Goal: Task Accomplishment & Management: Complete application form

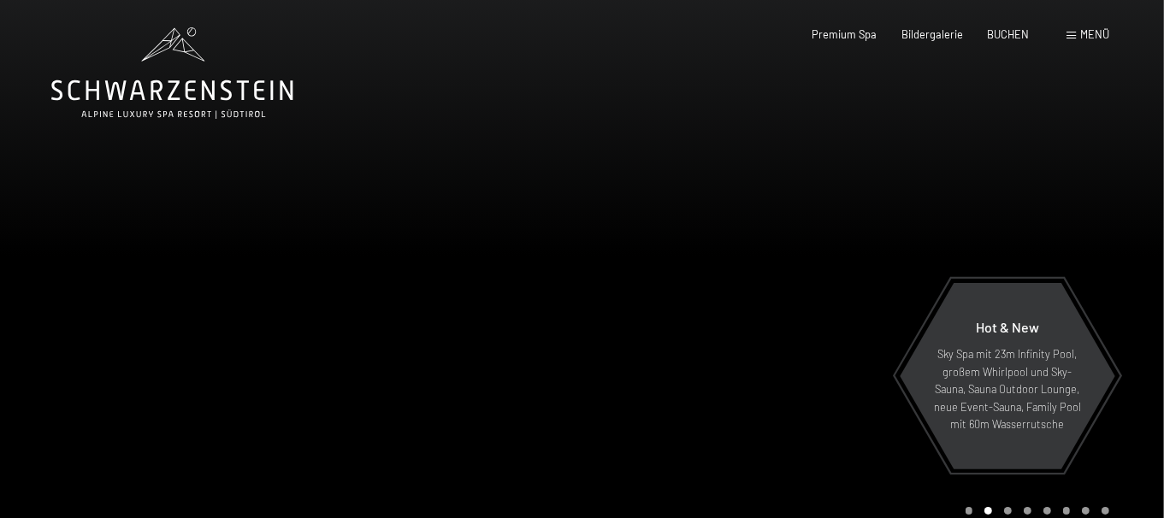
click at [1086, 37] on span "Menü" at bounding box center [1094, 34] width 29 height 14
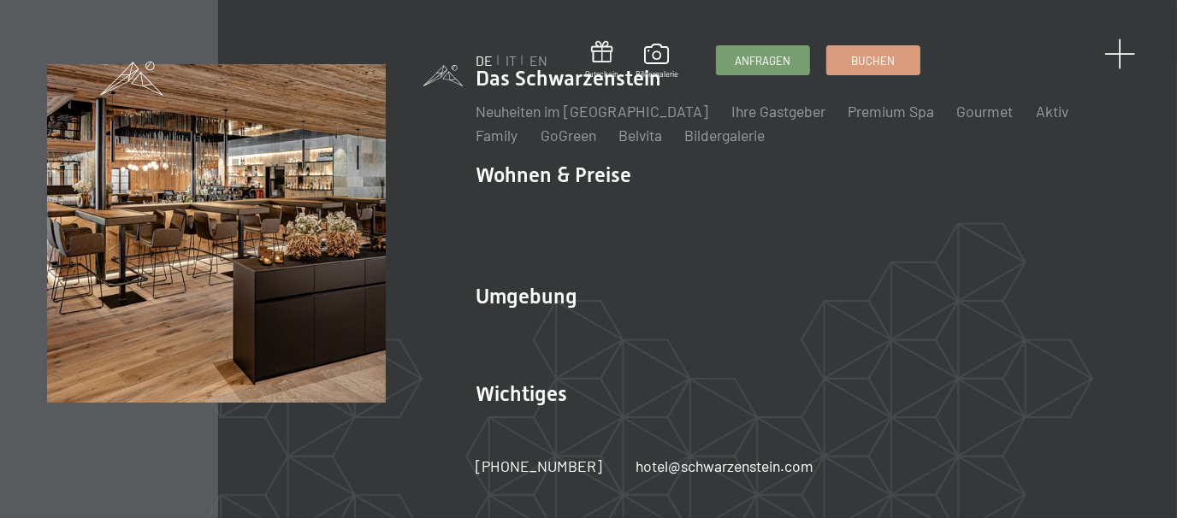
click at [1124, 54] on span at bounding box center [1120, 54] width 32 height 32
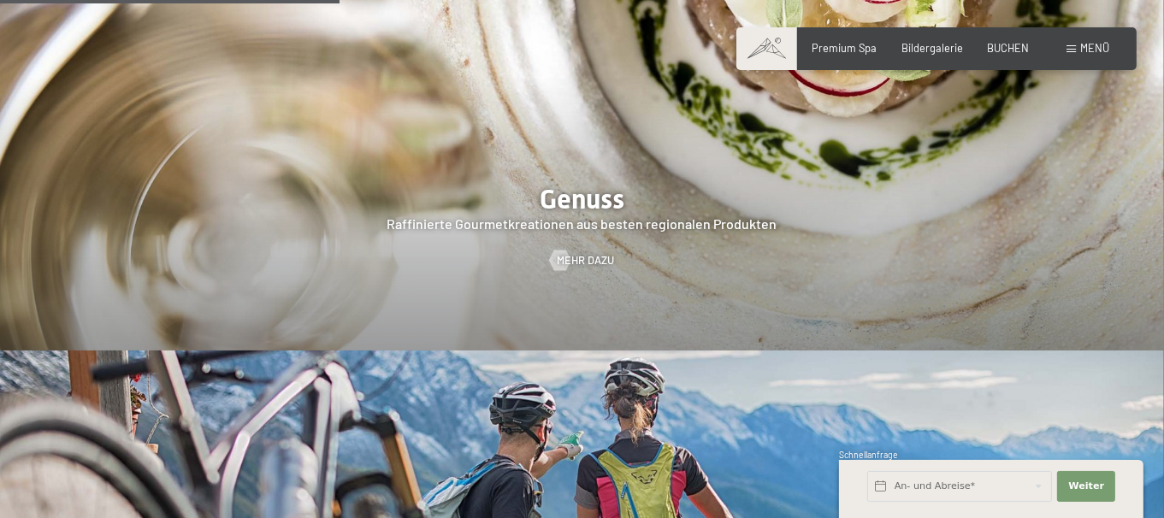
scroll to position [2309, 0]
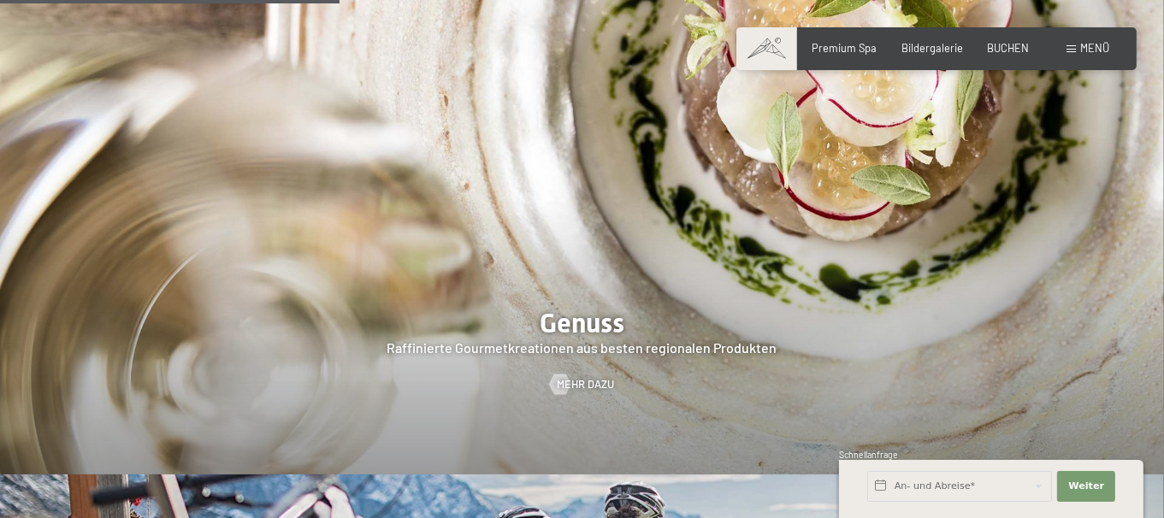
click at [1066, 50] on span at bounding box center [1070, 49] width 9 height 8
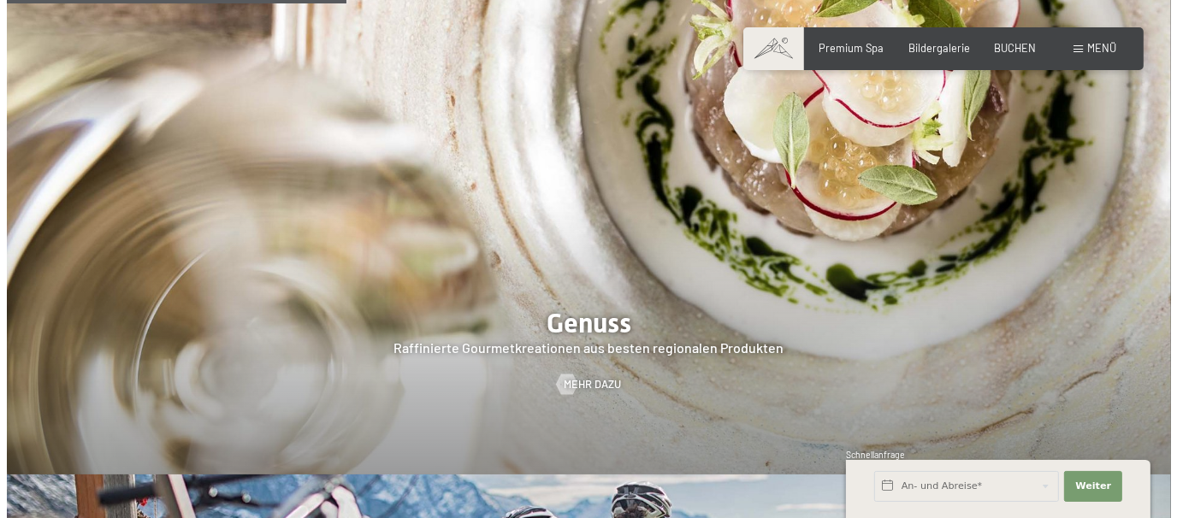
scroll to position [2295, 0]
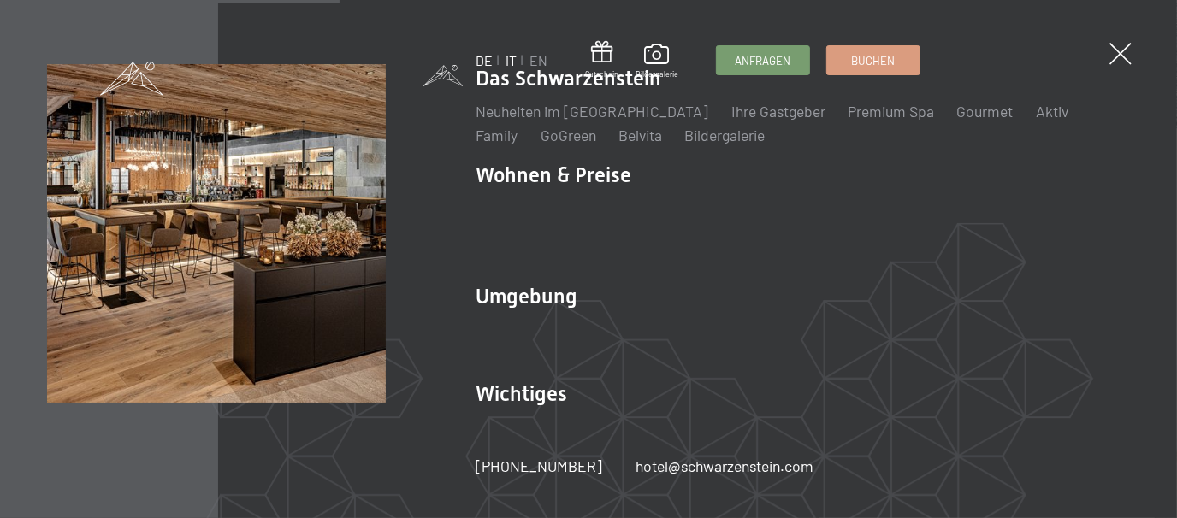
click at [511, 62] on link "IT" at bounding box center [510, 60] width 11 height 16
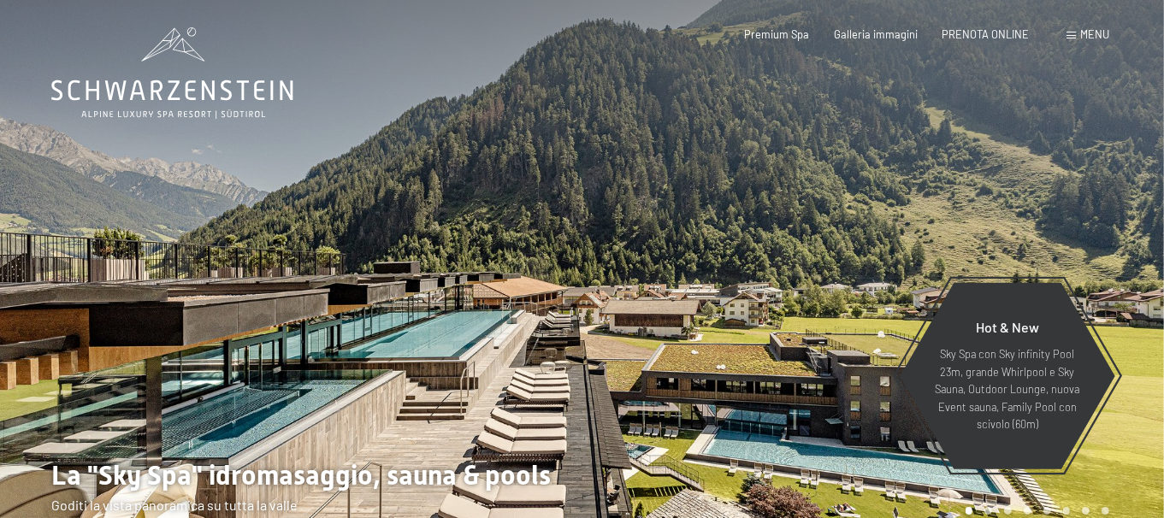
click at [1066, 38] on span at bounding box center [1070, 36] width 9 height 8
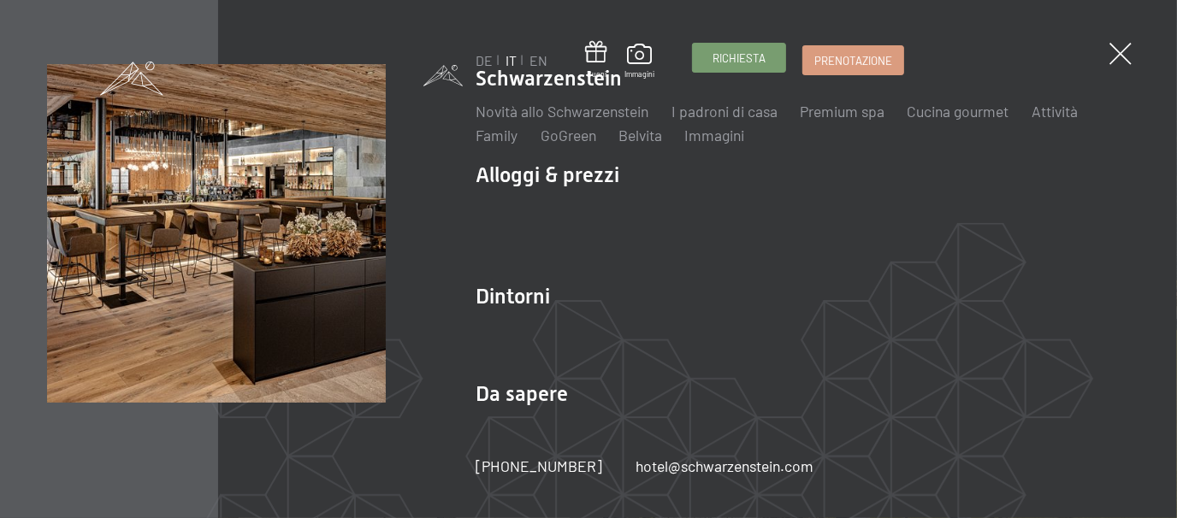
click at [735, 63] on span "Richiesta" at bounding box center [738, 57] width 53 height 15
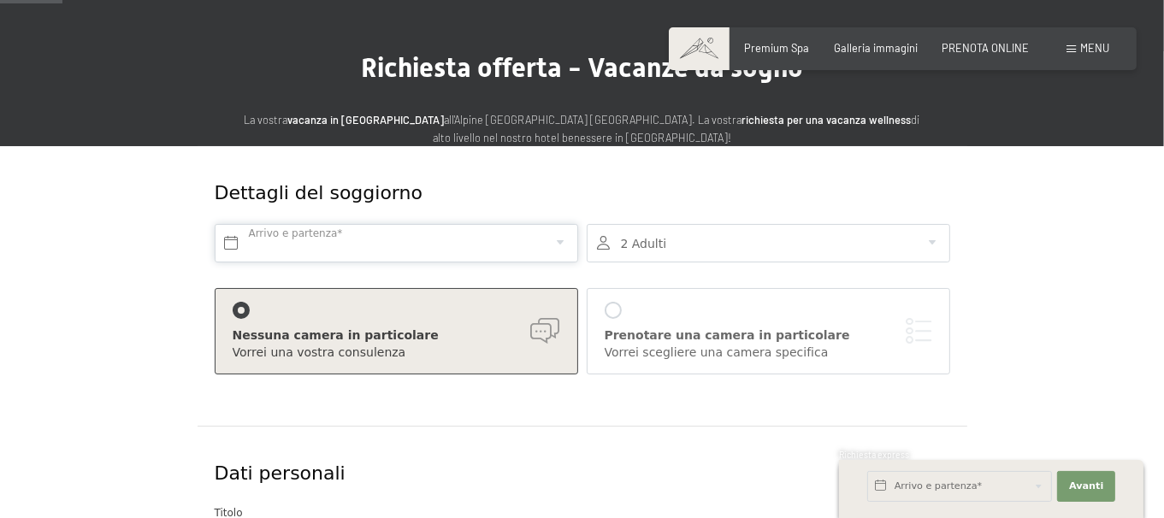
click at [273, 263] on input "text" at bounding box center [396, 243] width 363 height 38
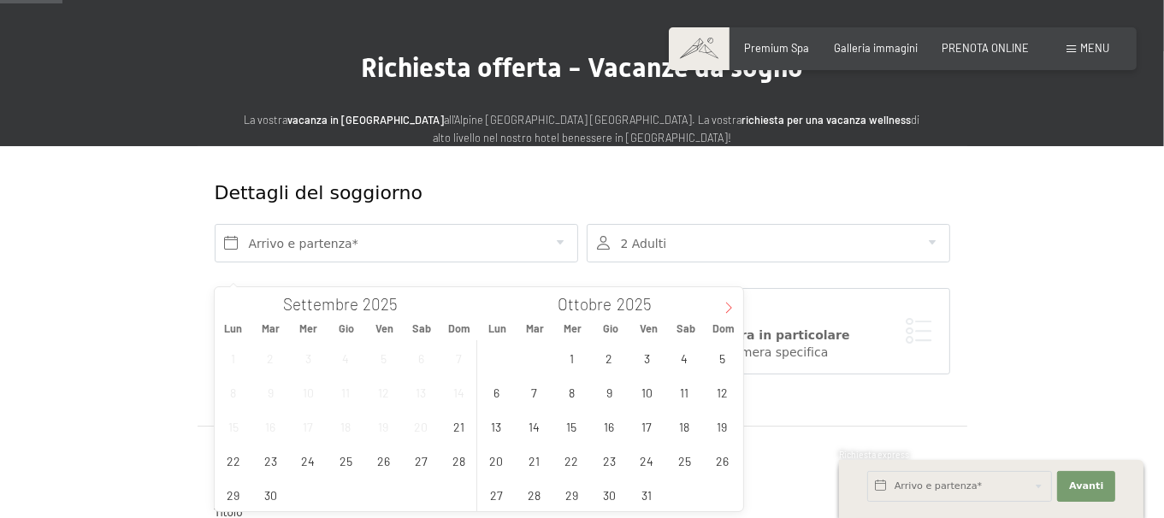
click at [734, 308] on span at bounding box center [728, 301] width 29 height 29
click at [729, 308] on icon at bounding box center [728, 307] width 6 height 11
type input "2026"
click at [265, 458] on span "23" at bounding box center [270, 460] width 33 height 33
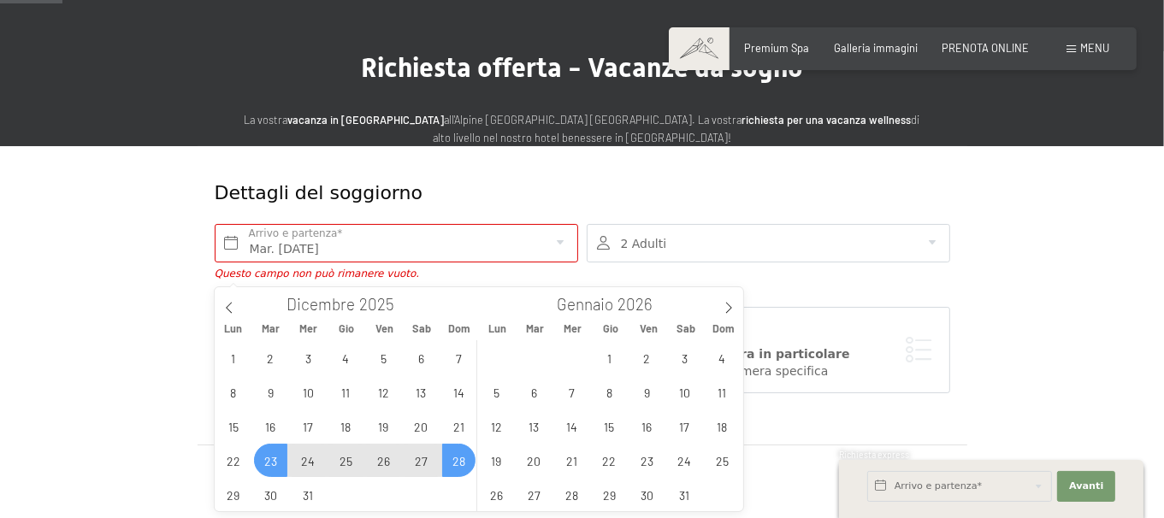
click at [451, 466] on span "28" at bounding box center [458, 460] width 33 height 33
type input "Mar. 23/12/2025 - Dom. 28/12/2025"
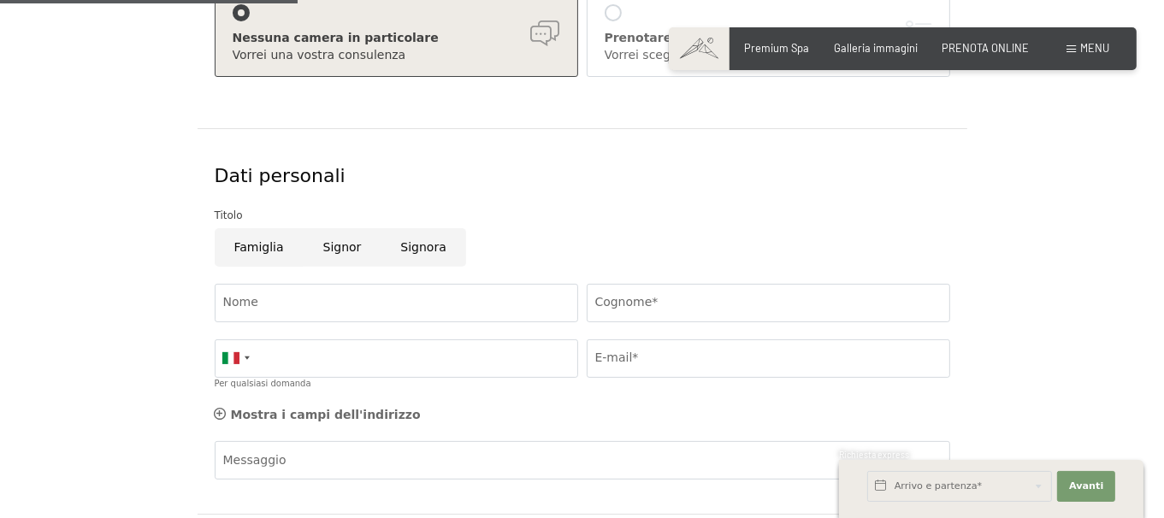
scroll to position [428, 0]
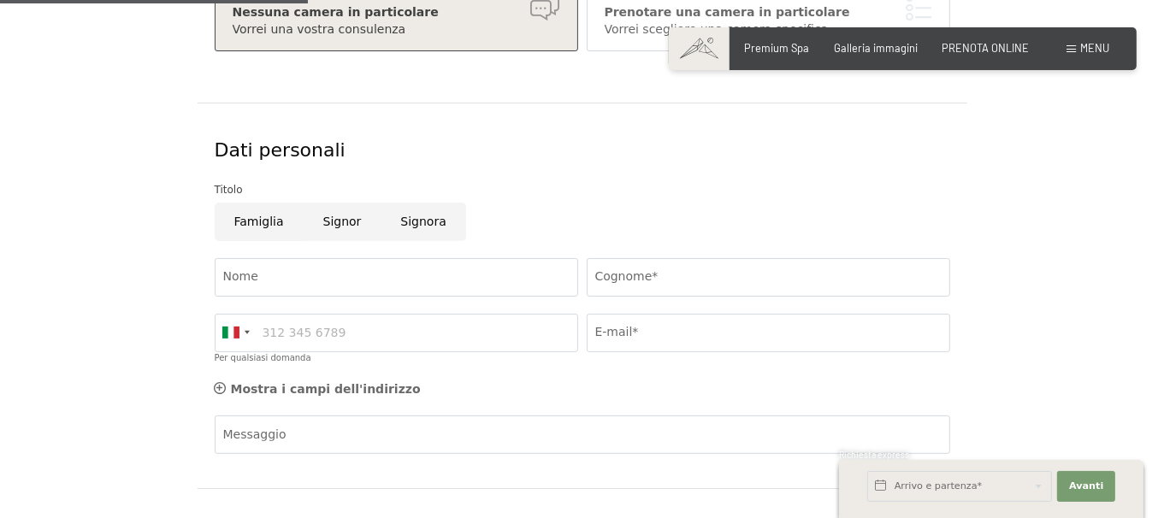
click at [251, 241] on input "Famiglia" at bounding box center [259, 222] width 89 height 38
radio input "true"
click at [611, 297] on input "Cognome*" at bounding box center [768, 277] width 363 height 38
type input "DI GRASSI"
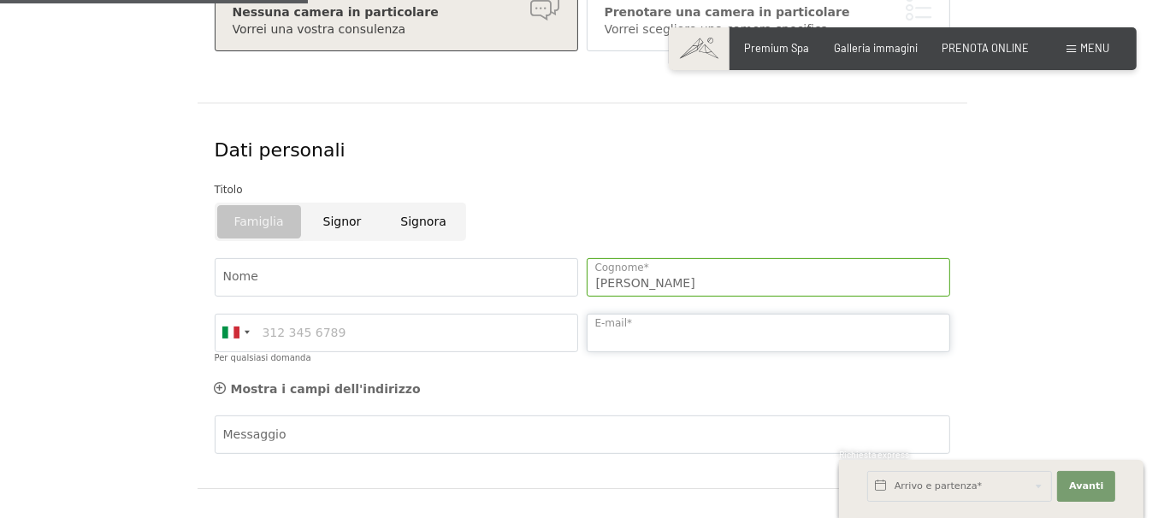
click at [618, 352] on input "E-mail*" at bounding box center [768, 333] width 363 height 38
type input "paoloantonio.digrassi@gmail.com"
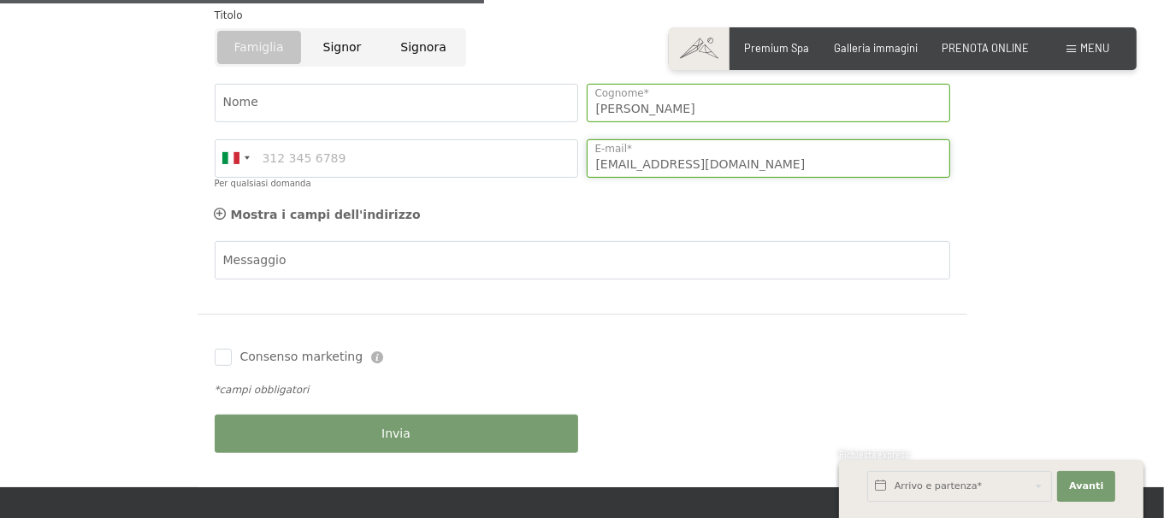
scroll to position [684, 0]
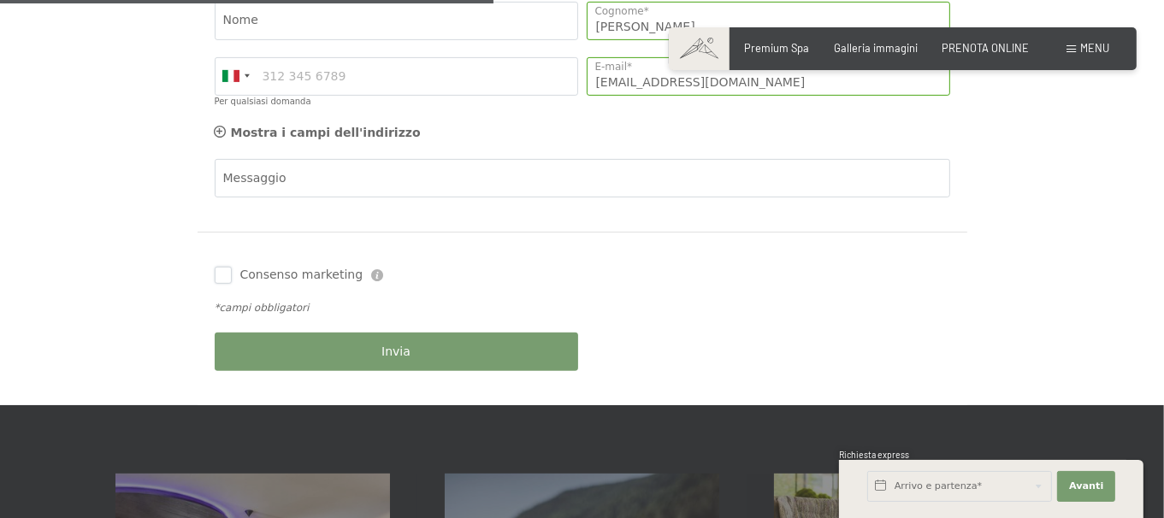
click at [228, 284] on input "Consenso marketing" at bounding box center [223, 275] width 17 height 17
checkbox input "true"
click at [391, 361] on span "Invia" at bounding box center [395, 352] width 29 height 17
